Goal: Obtain resource: Download file/media

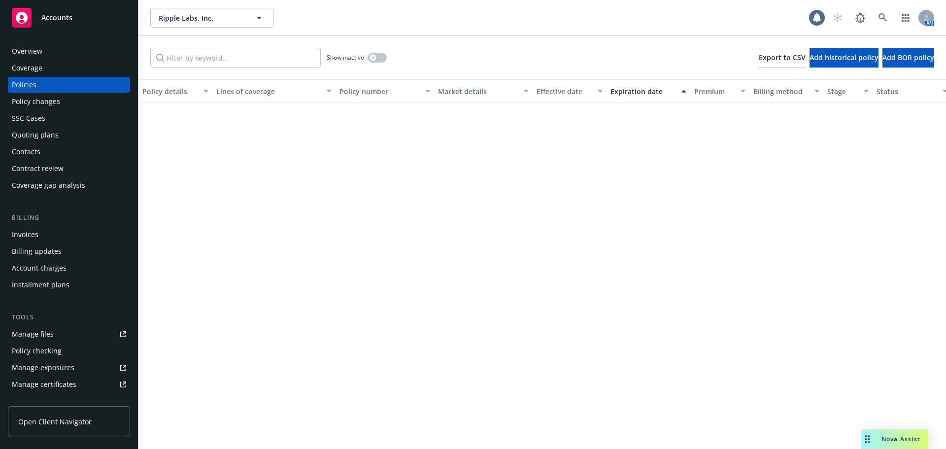
scroll to position [2336, 0]
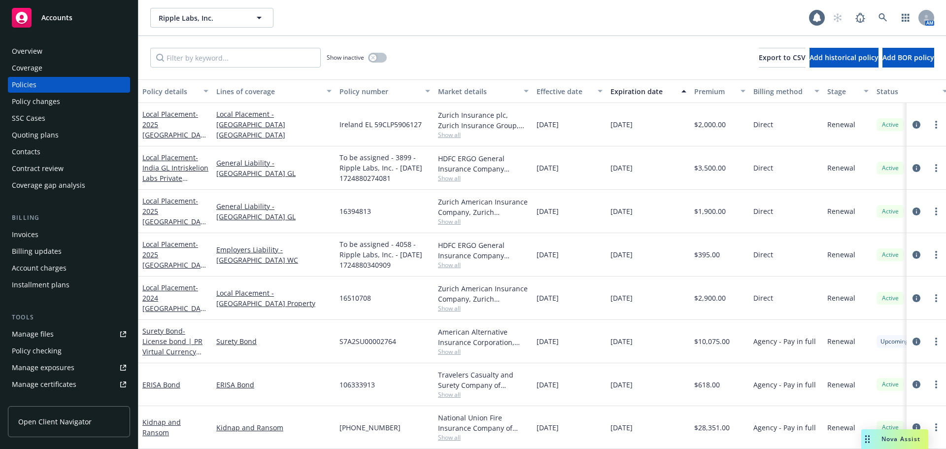
click at [53, 19] on span "Accounts" at bounding box center [56, 18] width 31 height 8
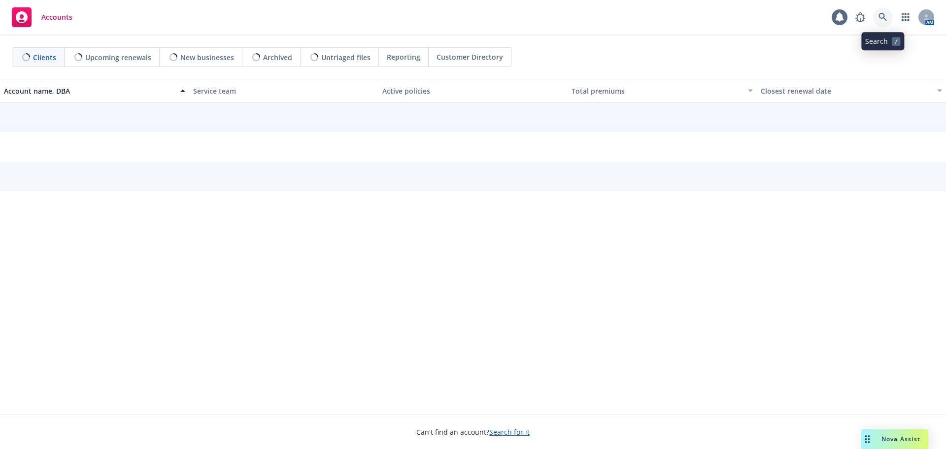
click at [881, 17] on icon at bounding box center [883, 17] width 9 height 9
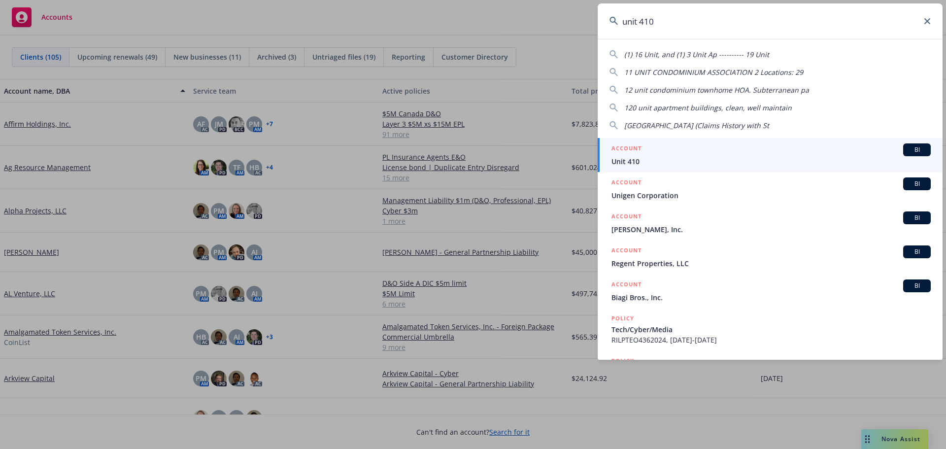
type input "unit 410"
click at [633, 159] on span "Unit 410" at bounding box center [771, 161] width 319 height 10
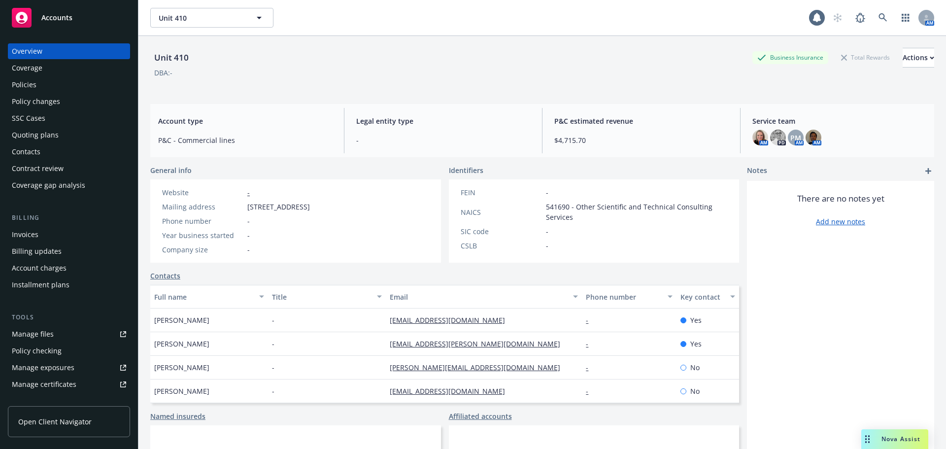
click at [28, 83] on div "Policies" at bounding box center [24, 85] width 25 height 16
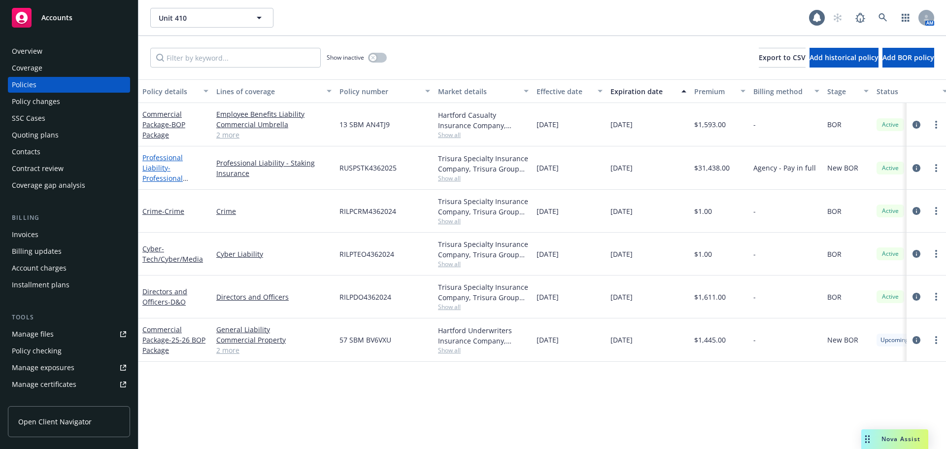
click at [165, 173] on span "- Professional Liability (Staking Liability) $5m Limit" at bounding box center [173, 183] width 62 height 40
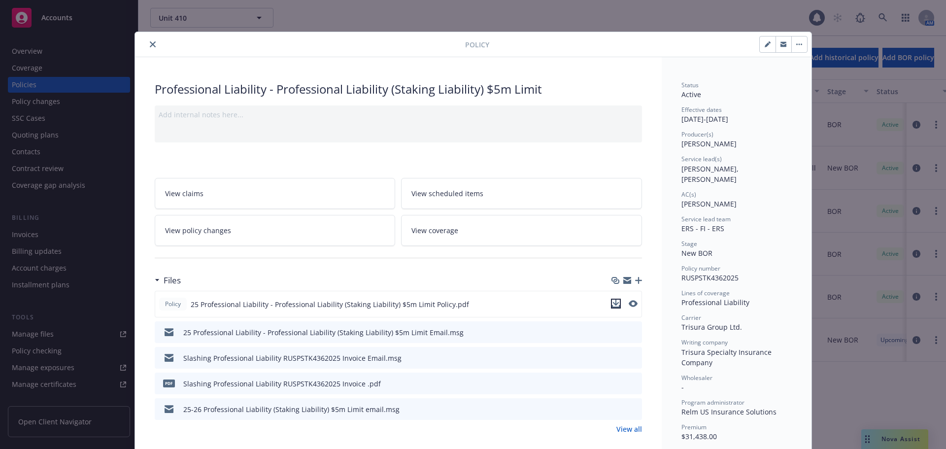
click at [614, 304] on icon "download file" at bounding box center [616, 304] width 8 height 8
click at [150, 44] on icon "close" at bounding box center [153, 44] width 6 height 6
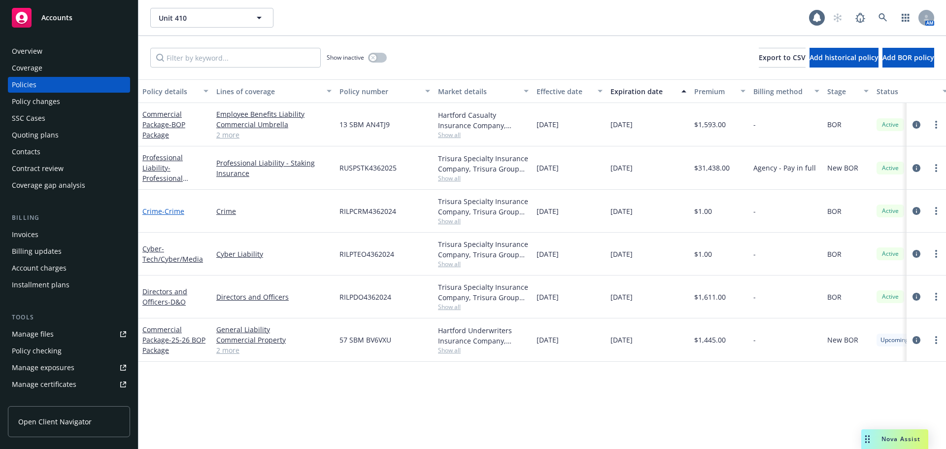
click at [152, 211] on link "Crime - Crime" at bounding box center [163, 210] width 42 height 9
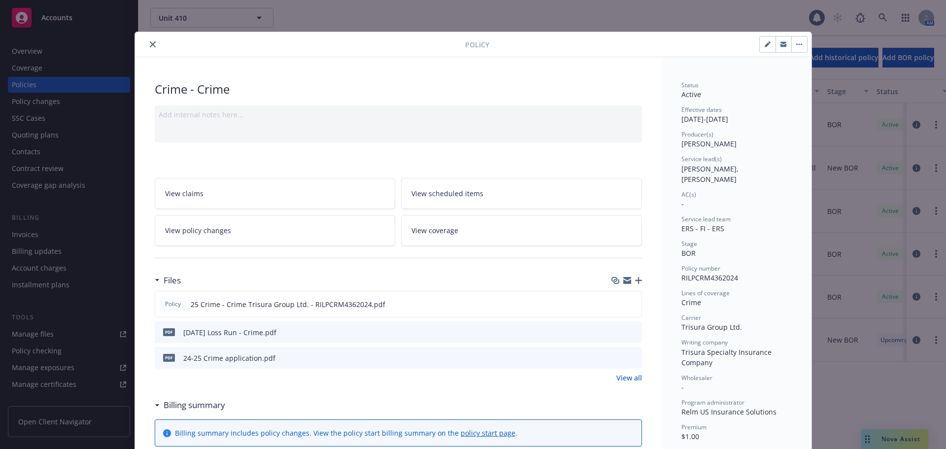
scroll to position [148, 0]
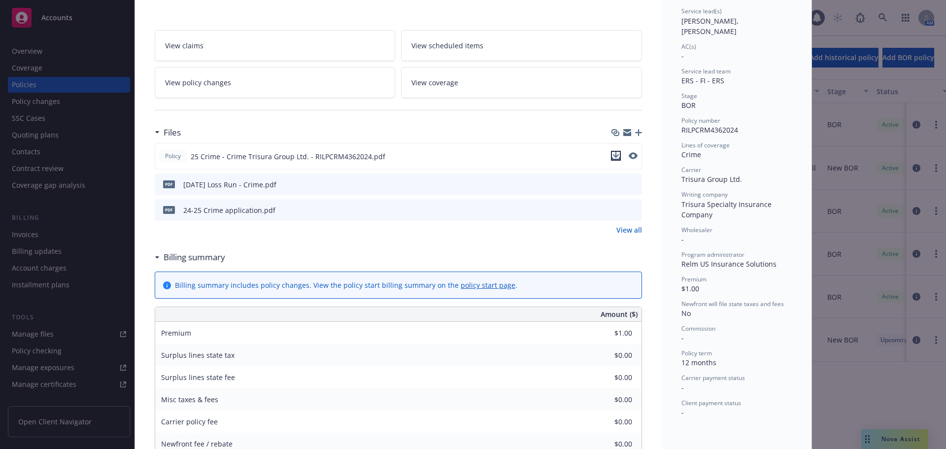
click at [613, 156] on icon "download file" at bounding box center [616, 155] width 6 height 6
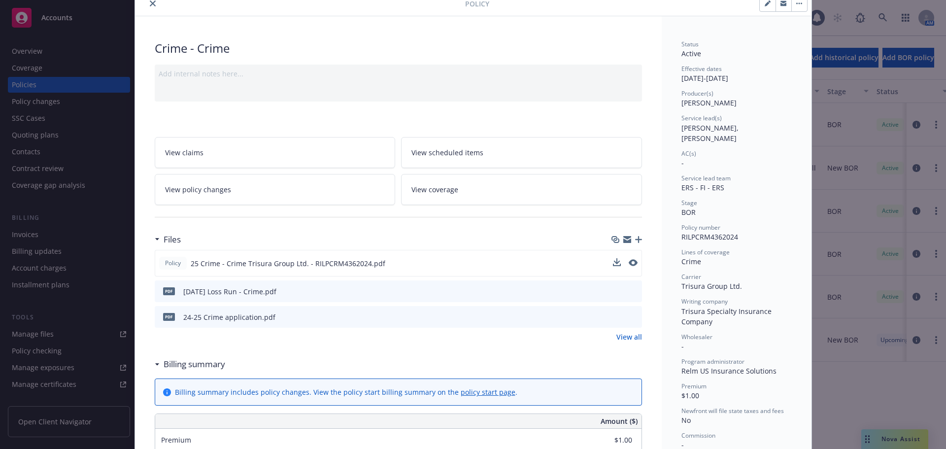
scroll to position [0, 0]
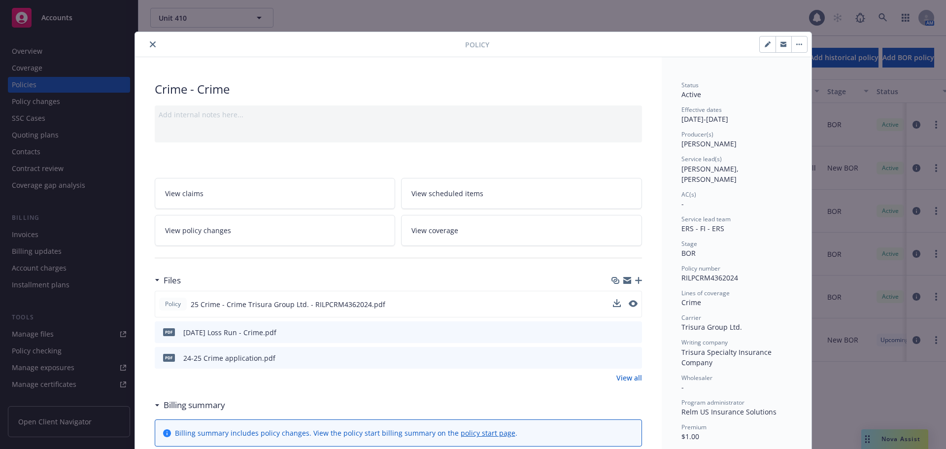
click at [150, 43] on icon "close" at bounding box center [153, 44] width 6 height 6
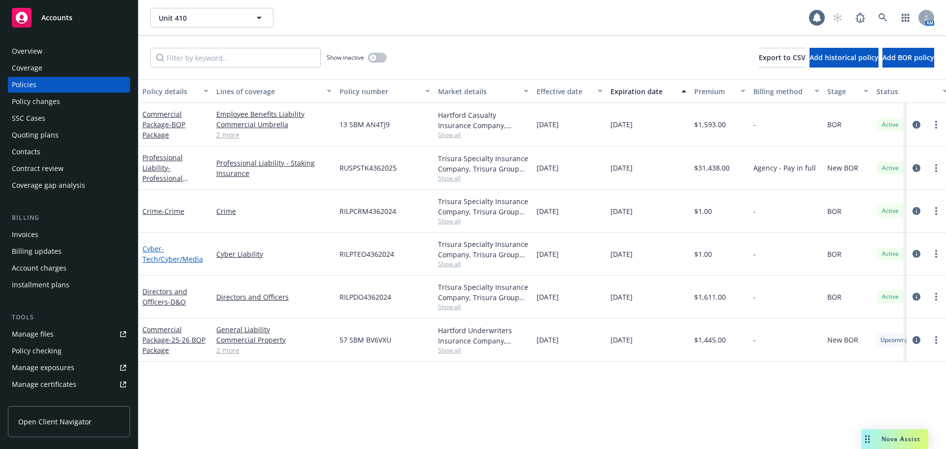
click at [182, 257] on span "- Tech/Cyber/Media" at bounding box center [172, 254] width 61 height 20
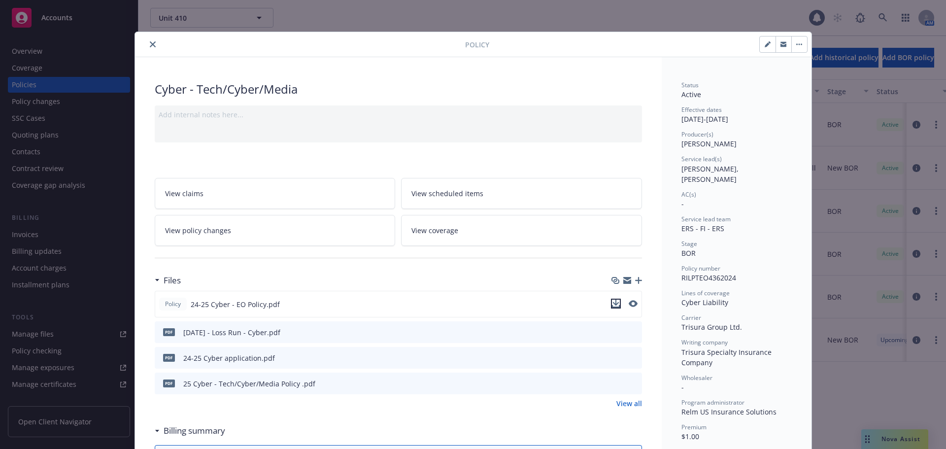
click at [612, 304] on icon "download file" at bounding box center [616, 304] width 8 height 8
click at [150, 44] on icon "close" at bounding box center [153, 44] width 6 height 6
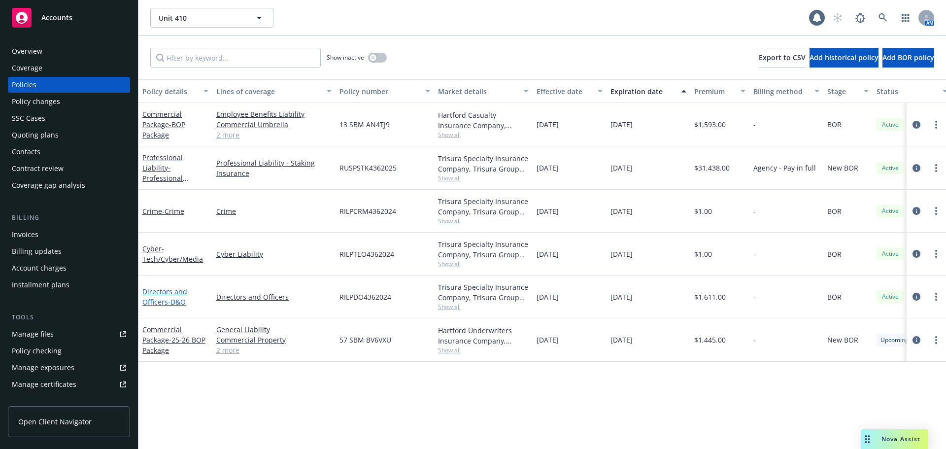
click at [176, 303] on span "- D&O" at bounding box center [177, 301] width 18 height 9
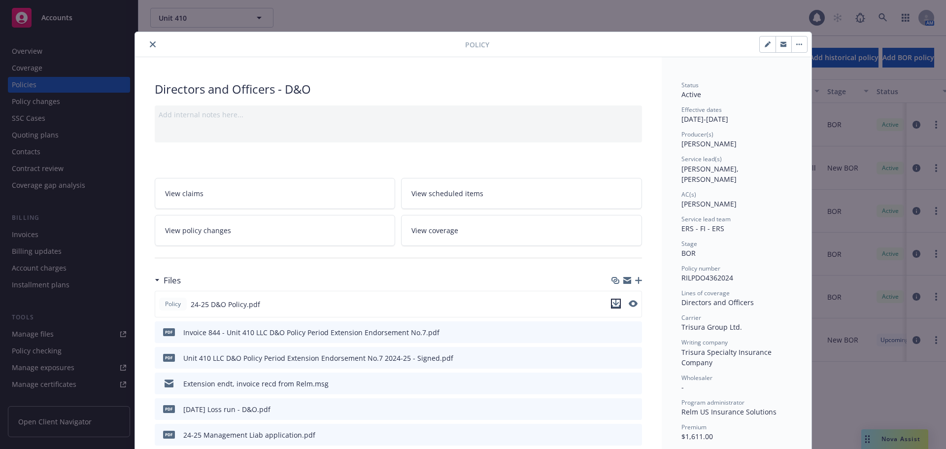
click at [613, 303] on icon "download file" at bounding box center [616, 303] width 6 height 6
click at [150, 45] on icon "close" at bounding box center [153, 44] width 6 height 6
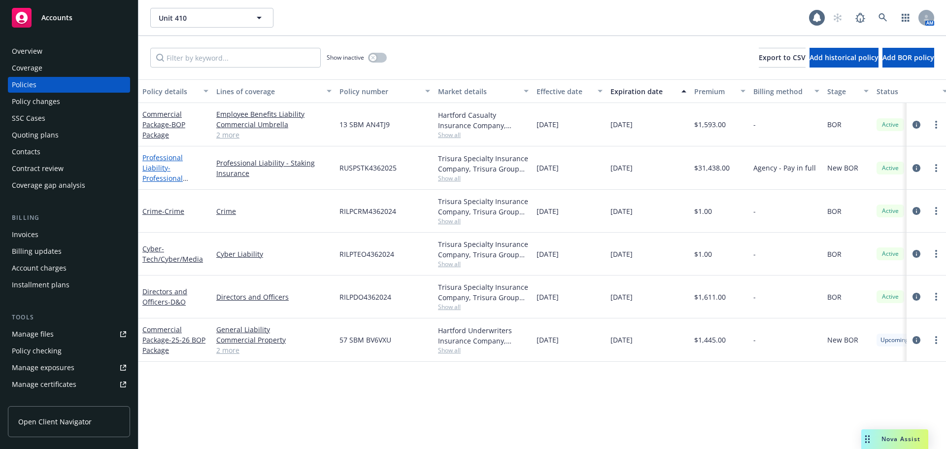
click at [165, 175] on span "- Professional Liability (Staking Liability) $5m Limit" at bounding box center [173, 183] width 62 height 40
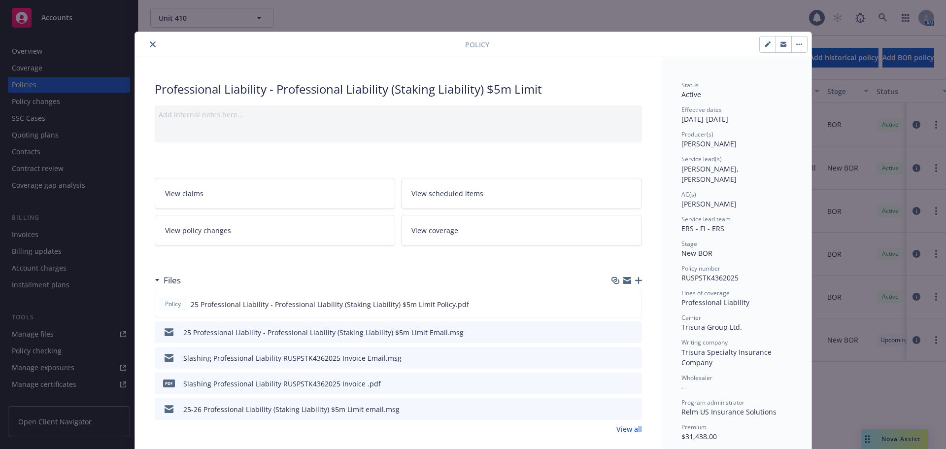
scroll to position [30, 0]
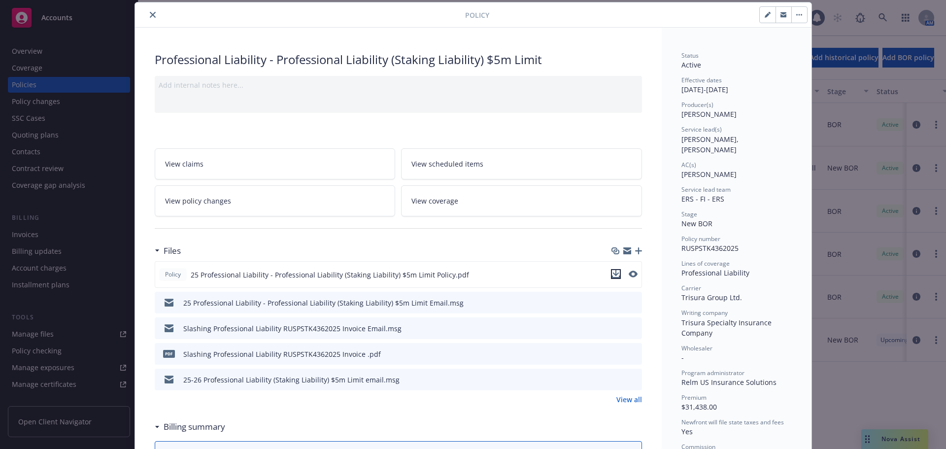
click at [612, 275] on icon "download file" at bounding box center [616, 274] width 8 height 8
click at [151, 17] on icon "close" at bounding box center [153, 15] width 6 height 6
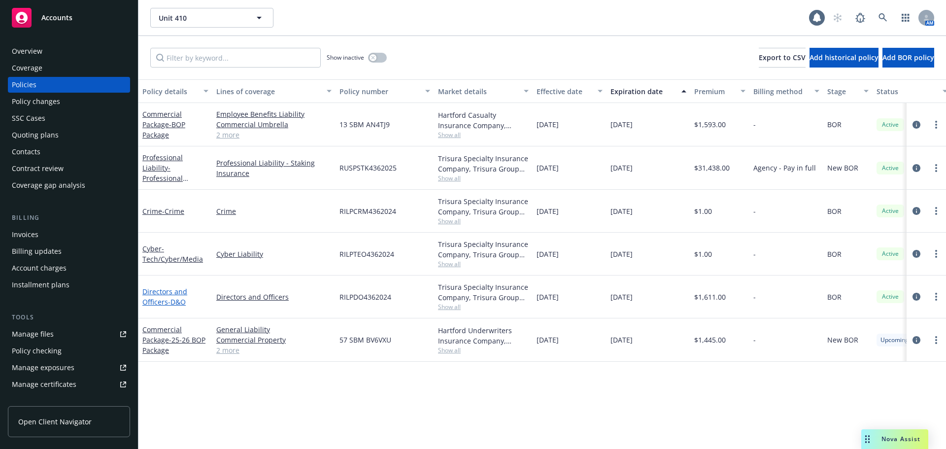
click at [164, 300] on link "Directors and Officers - D&O" at bounding box center [164, 297] width 45 height 20
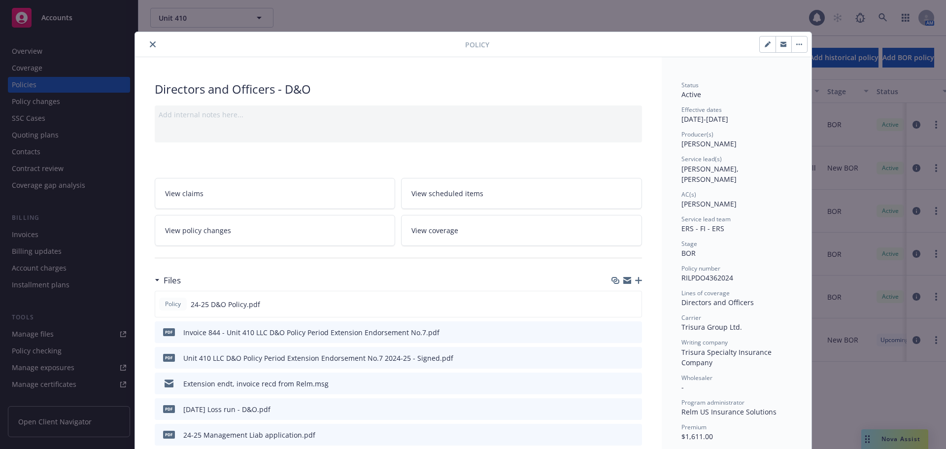
scroll to position [30, 0]
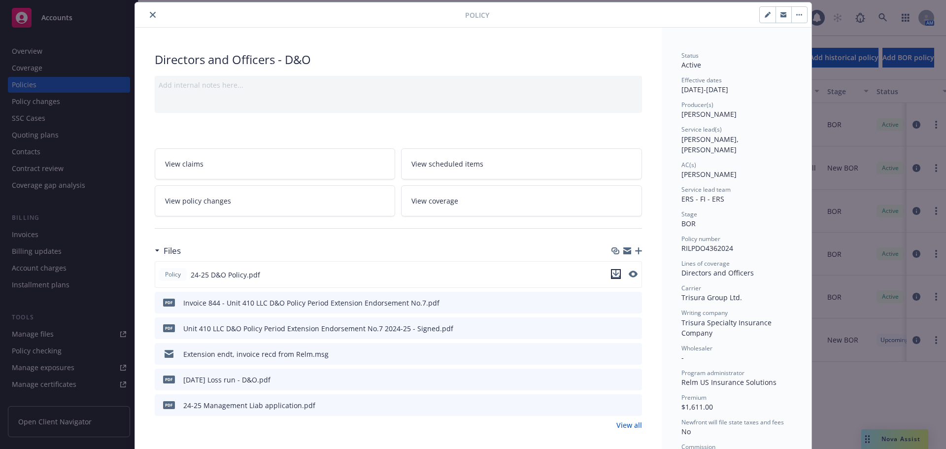
click at [612, 274] on icon "download file" at bounding box center [616, 274] width 8 height 8
click at [150, 13] on icon "close" at bounding box center [153, 15] width 6 height 6
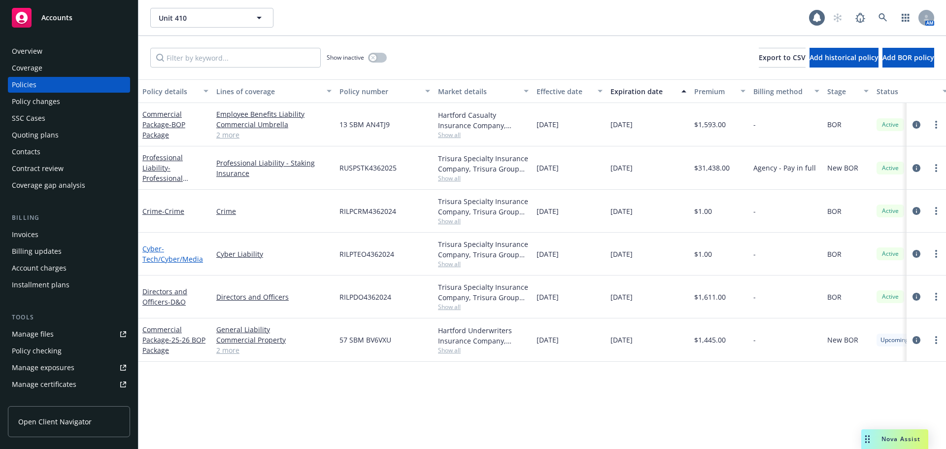
click at [170, 260] on span "- Tech/Cyber/Media" at bounding box center [172, 254] width 61 height 20
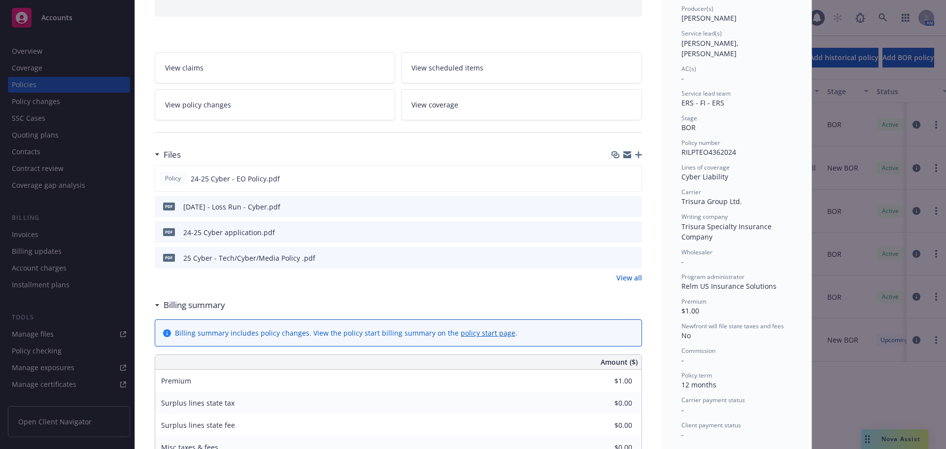
scroll to position [148, 0]
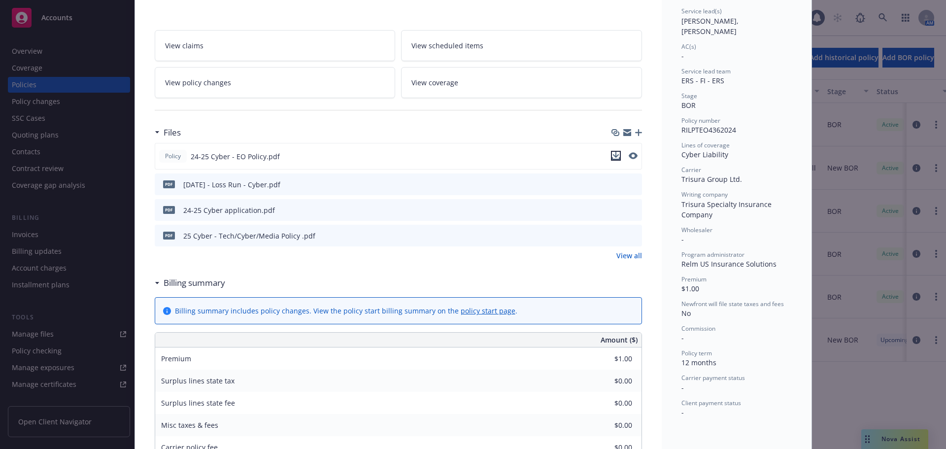
click at [612, 157] on icon "download file" at bounding box center [616, 156] width 8 height 8
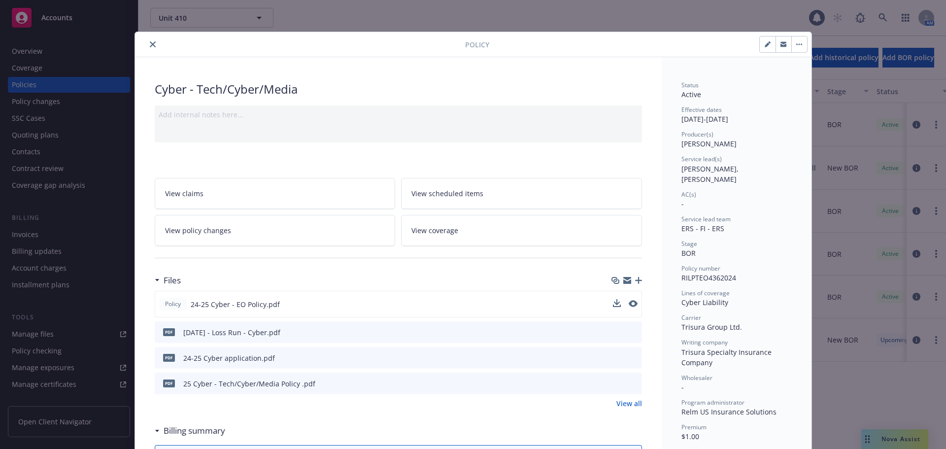
click at [150, 43] on icon "close" at bounding box center [153, 44] width 6 height 6
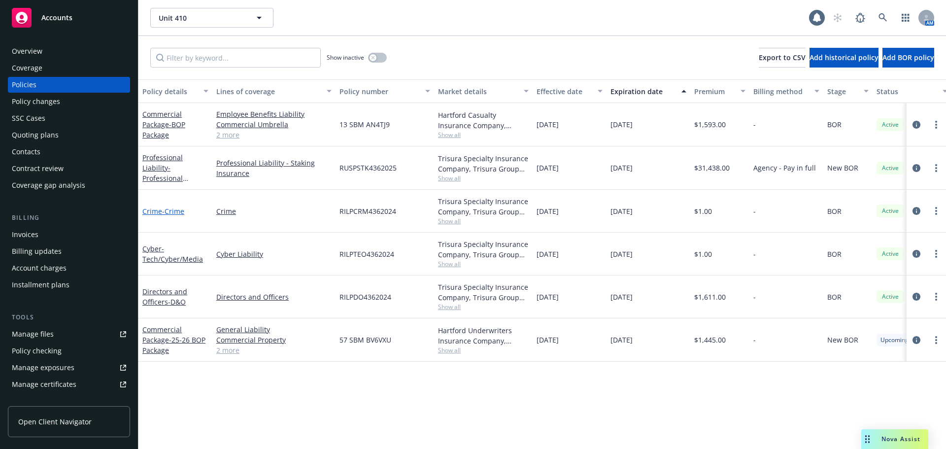
click at [172, 210] on span "- Crime" at bounding box center [173, 210] width 22 height 9
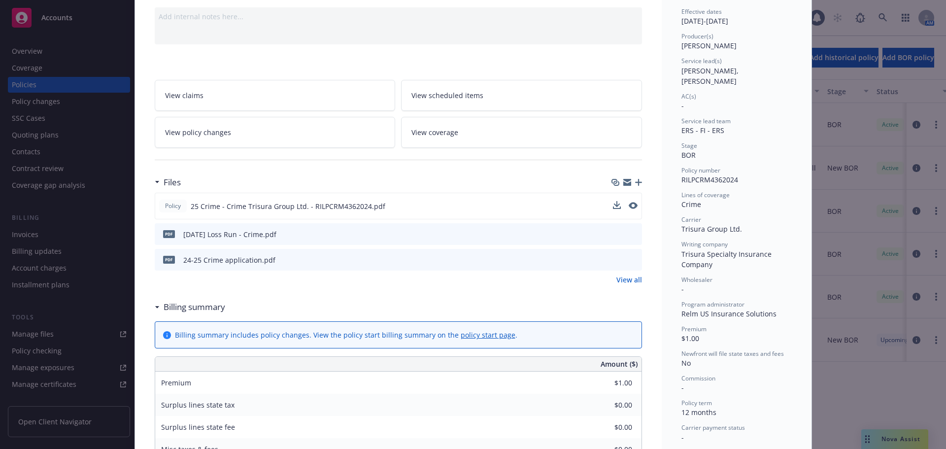
scroll to position [99, 0]
click at [612, 206] on icon "download file" at bounding box center [616, 205] width 8 height 8
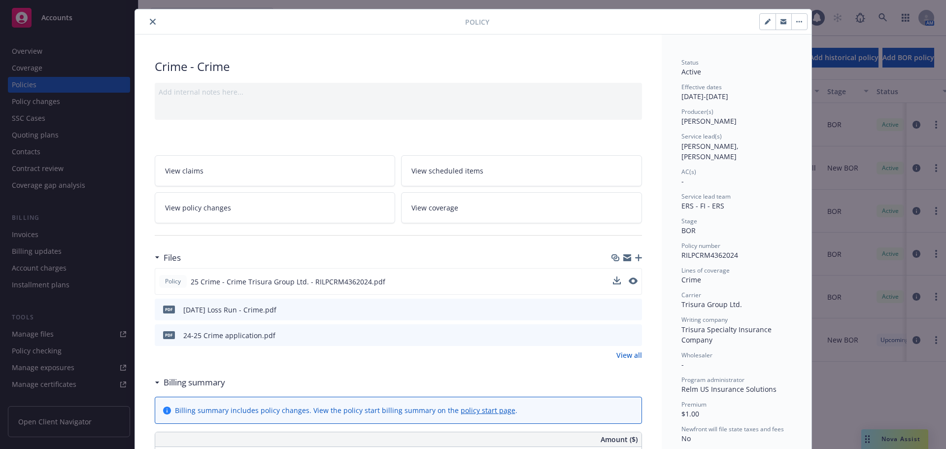
scroll to position [0, 0]
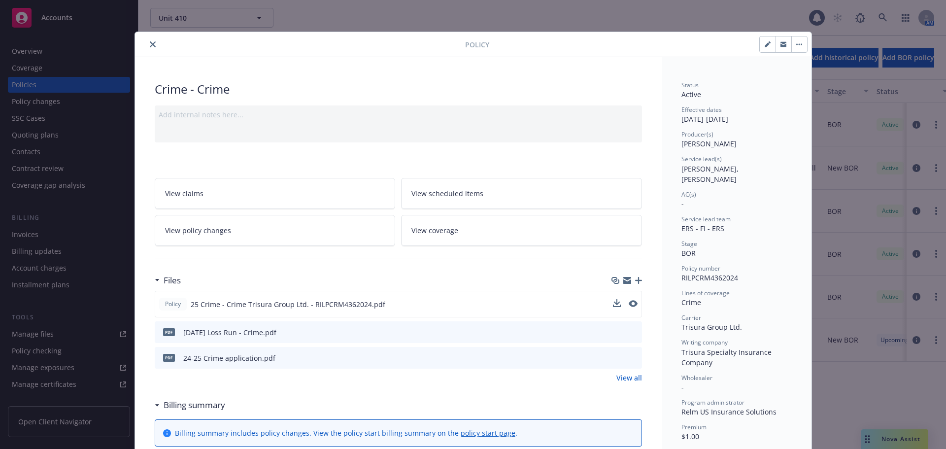
click at [150, 44] on icon "close" at bounding box center [153, 44] width 6 height 6
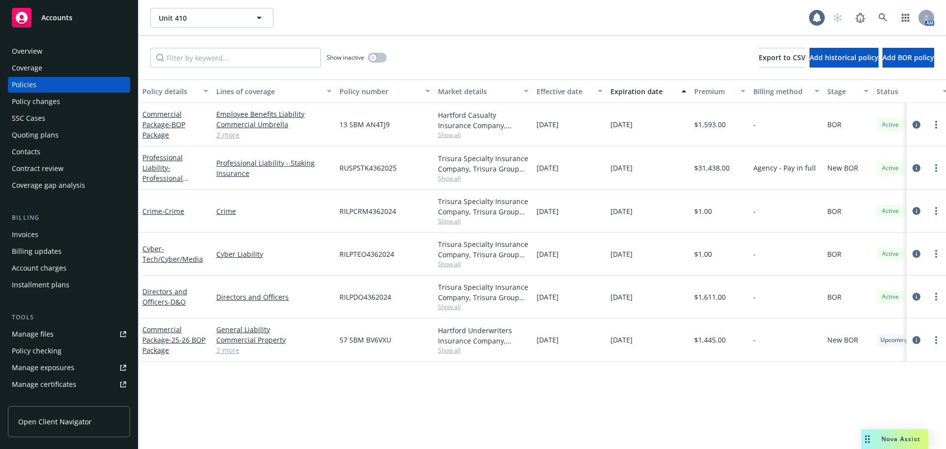
click at [45, 54] on div "Overview" at bounding box center [69, 51] width 114 height 16
